Goal: Information Seeking & Learning: Learn about a topic

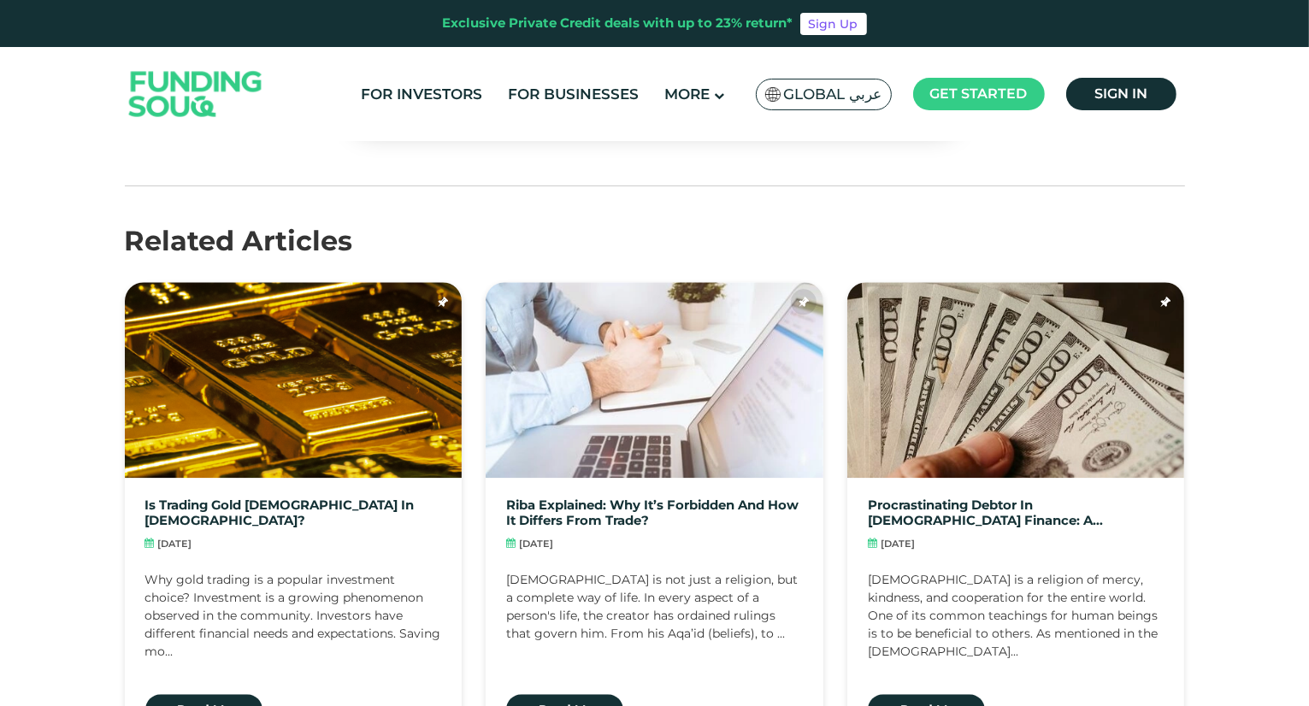
scroll to position [4019, 0]
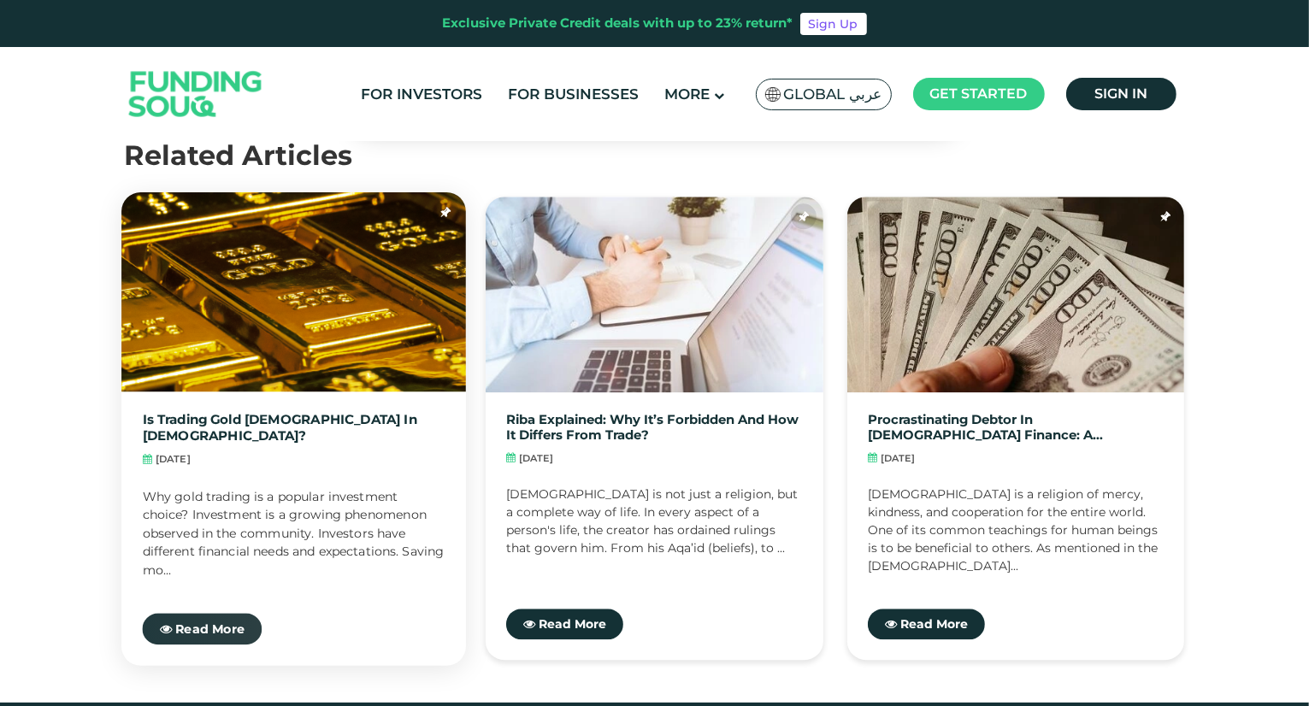
click at [216, 621] on span "Read More" at bounding box center [209, 628] width 69 height 15
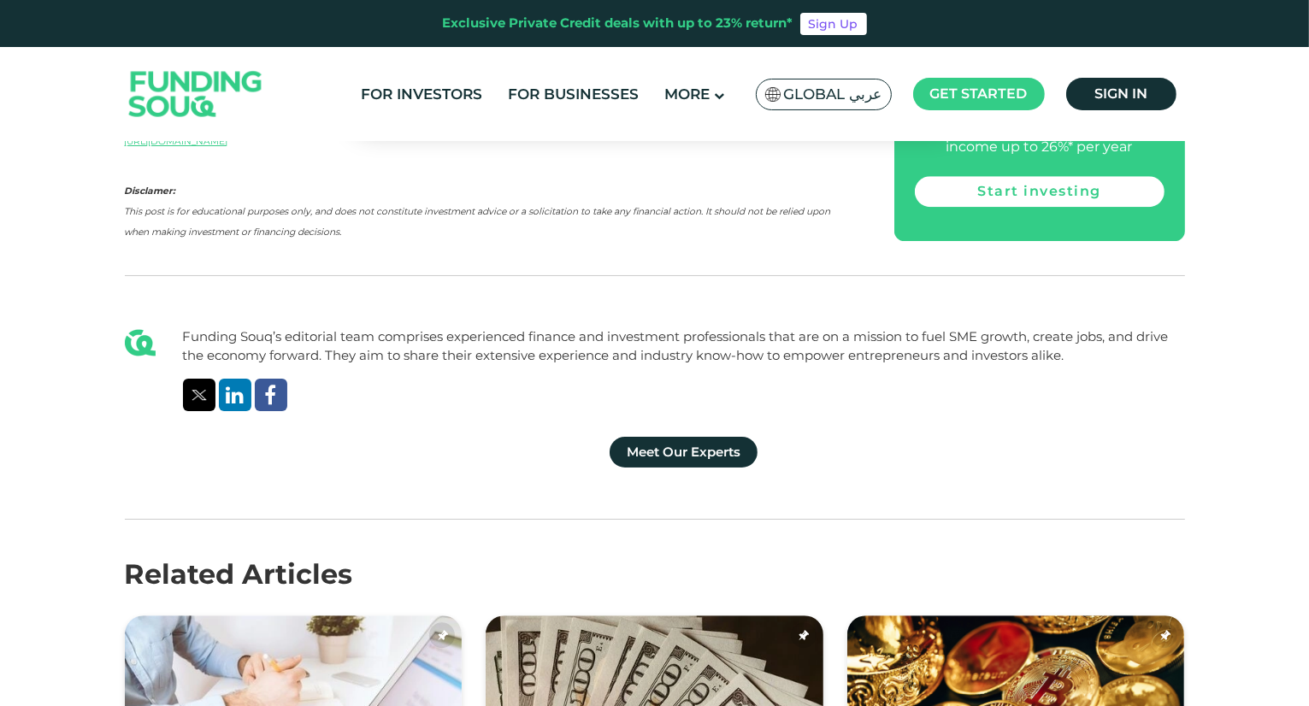
scroll to position [5045, 0]
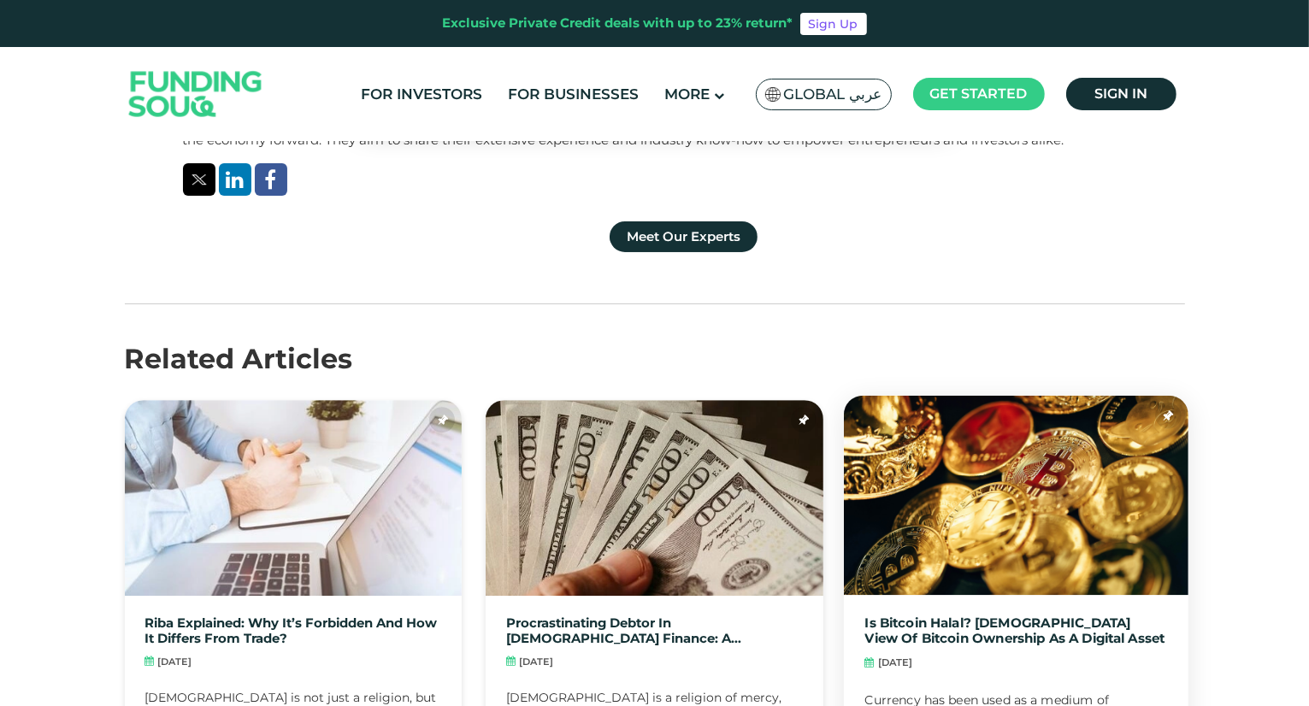
click at [963, 616] on link "Is Bitcoin Halal? [DEMOGRAPHIC_DATA] view of bitcoin ownership as a digital ass…" at bounding box center [1016, 631] width 303 height 31
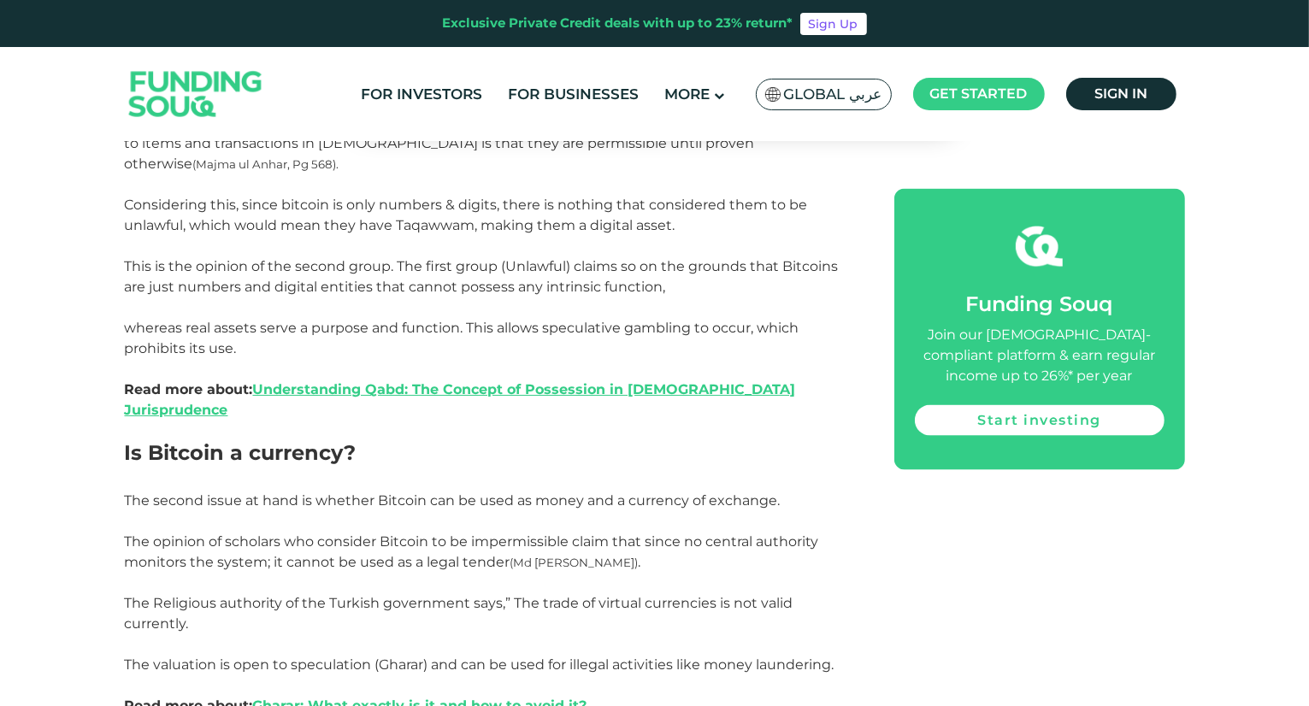
scroll to position [2651, 0]
